Goal: Information Seeking & Learning: Find specific fact

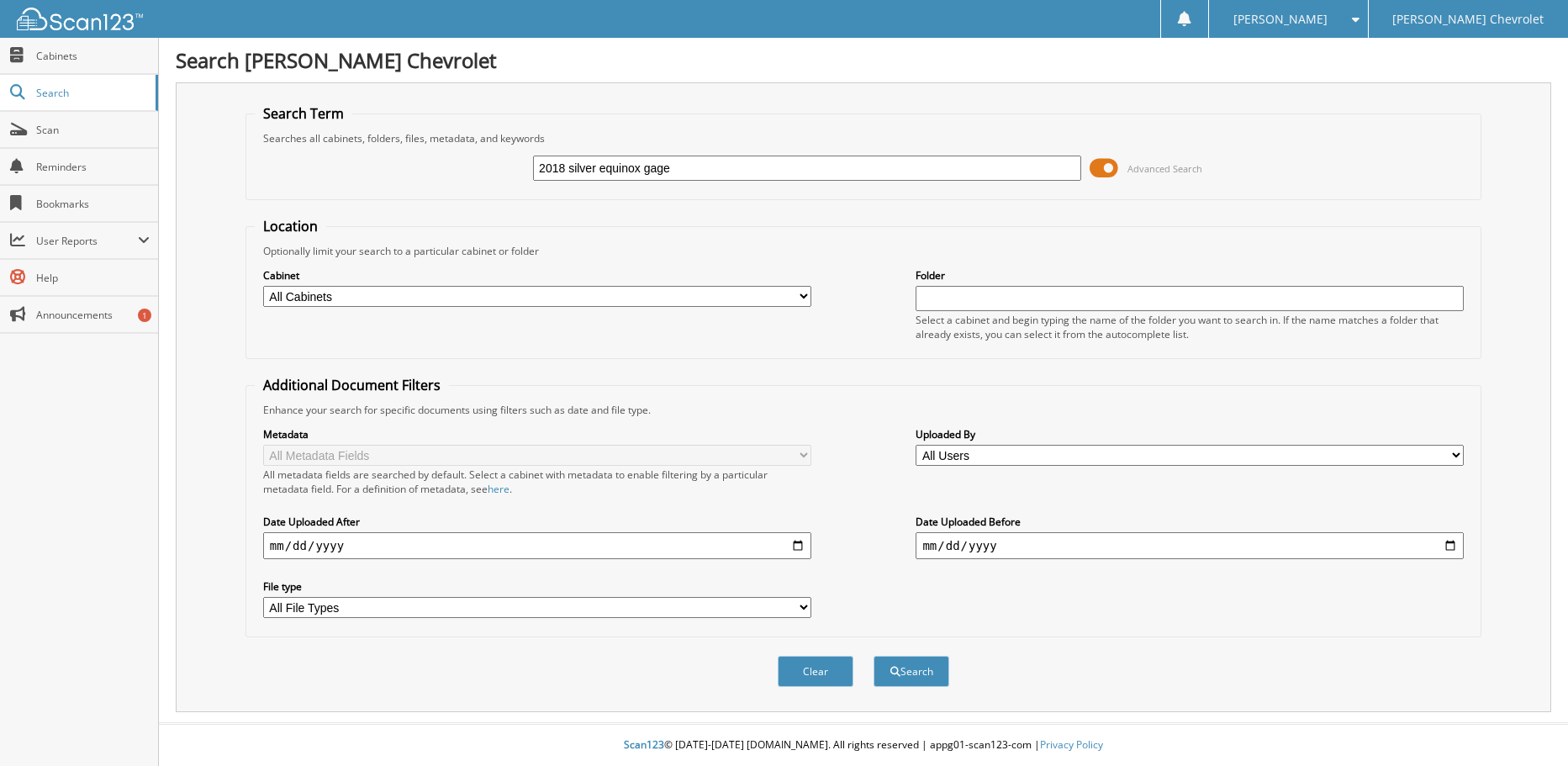
type input "2018 silver equinox gage"
click at [874, 656] on button "Search" at bounding box center [912, 672] width 76 height 32
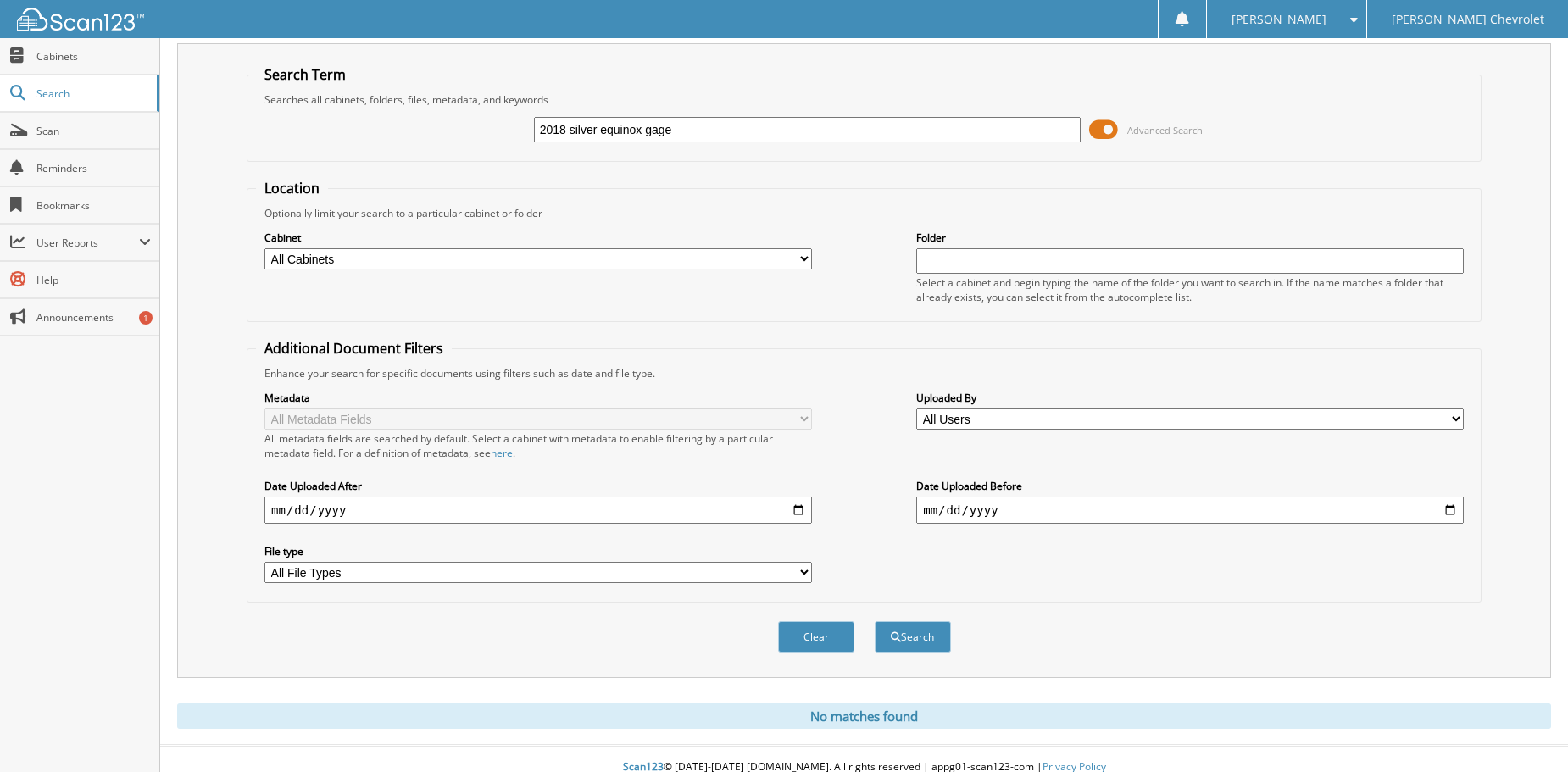
scroll to position [57, 0]
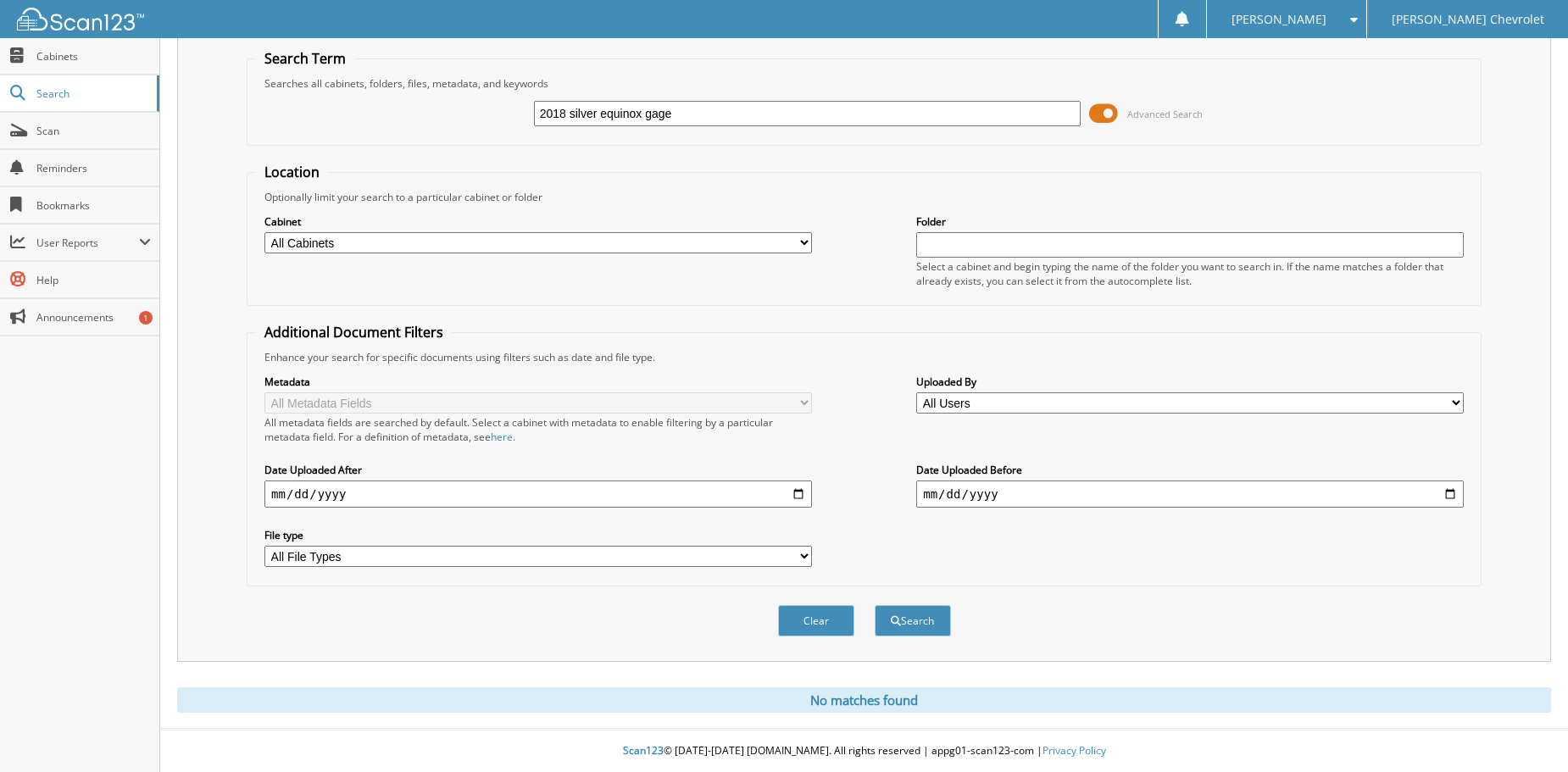
click at [676, 111] on input "2018 silver equinox gage" at bounding box center [807, 113] width 547 height 25
type input "2018 silver equinox"
click at [875, 605] on button "Search" at bounding box center [913, 621] width 77 height 32
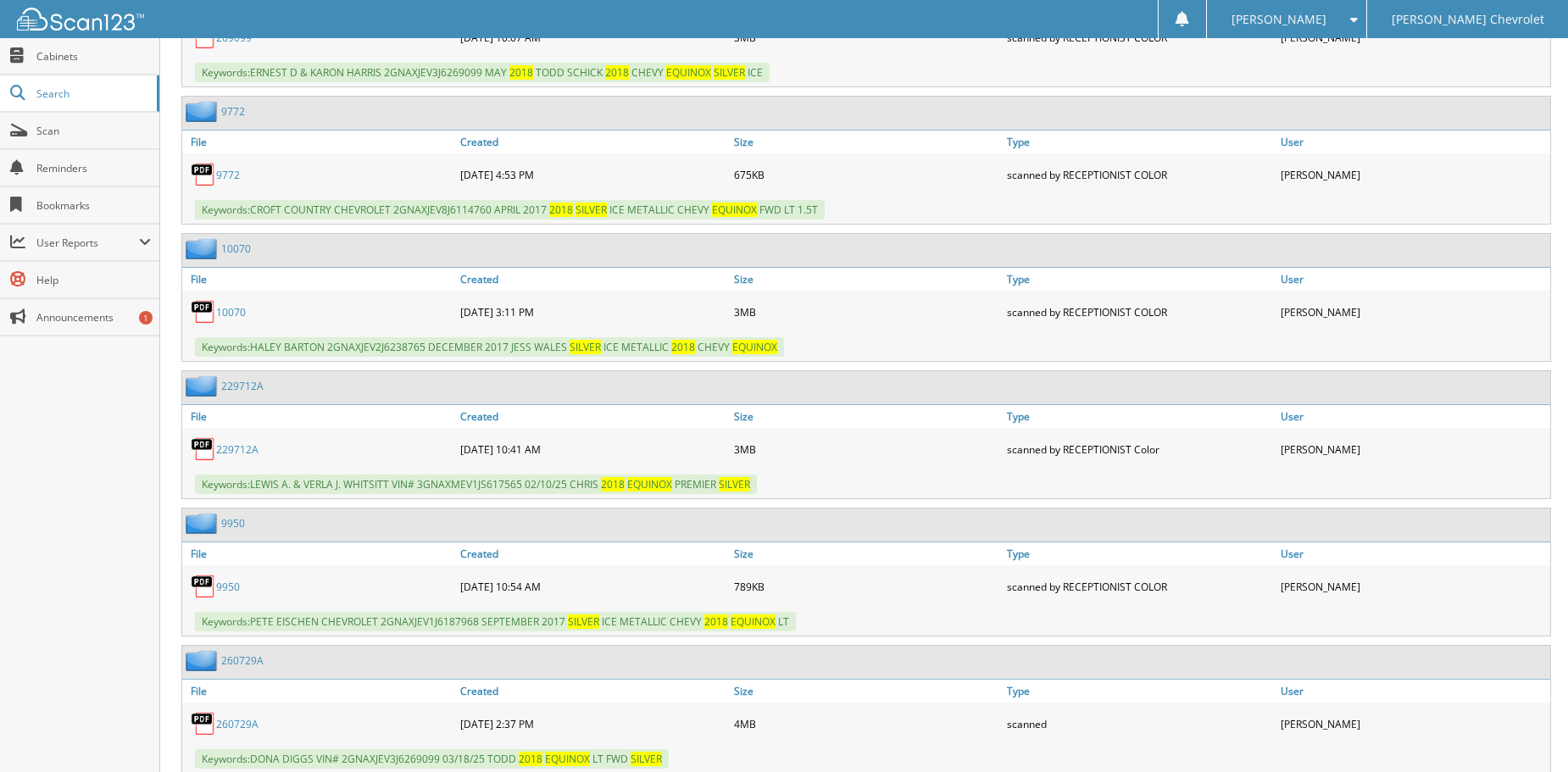
scroll to position [932, 0]
